Goal: Check status: Check status

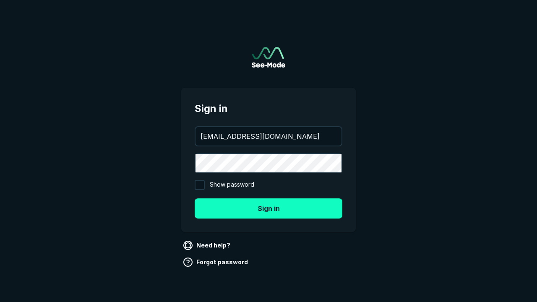
click at [269, 208] on button "Sign in" at bounding box center [269, 209] width 148 height 20
